Goal: Find specific page/section: Find specific page/section

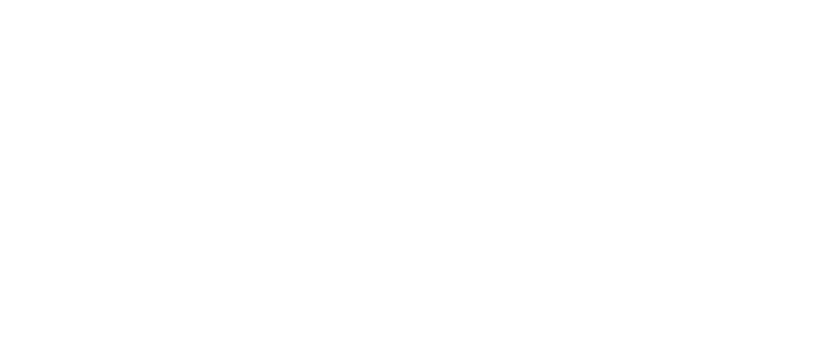
click at [345, 5] on html at bounding box center [406, 2] width 813 height 5
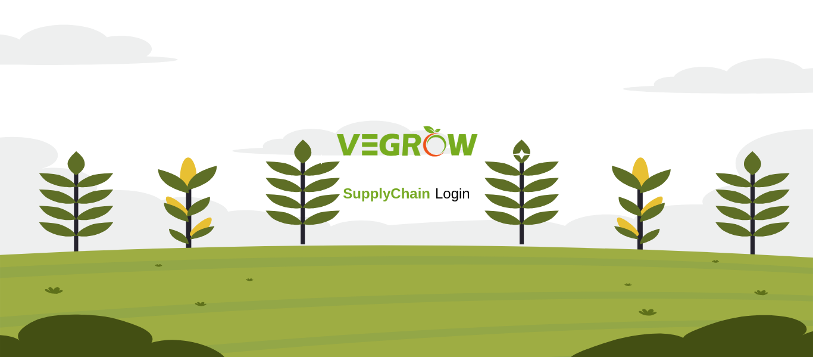
click at [452, 198] on span "Login" at bounding box center [452, 193] width 35 height 16
click at [445, 197] on span "Login" at bounding box center [452, 193] width 35 height 16
click at [453, 193] on span "Login" at bounding box center [452, 193] width 35 height 16
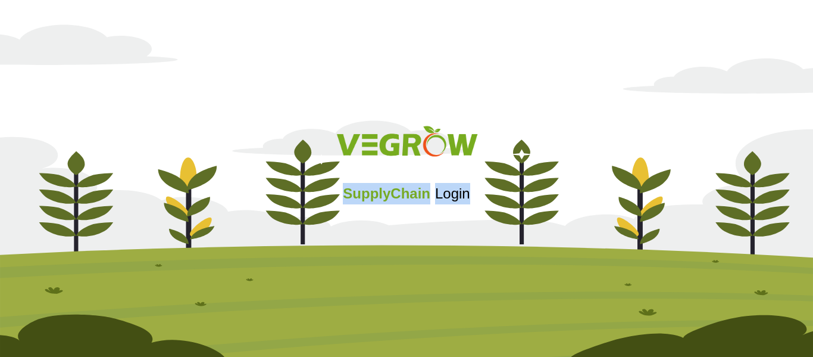
click at [453, 193] on span "Login" at bounding box center [452, 193] width 35 height 16
click at [402, 191] on span "SupplyChain" at bounding box center [387, 193] width 88 height 16
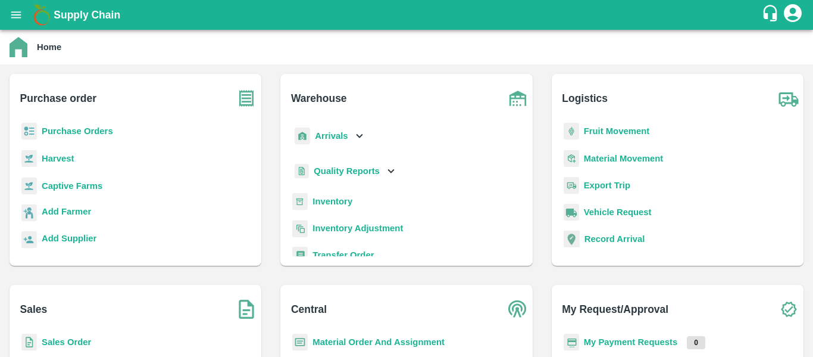
click at [79, 342] on b "Sales Order" at bounding box center [66, 342] width 49 height 10
